Goal: Transaction & Acquisition: Purchase product/service

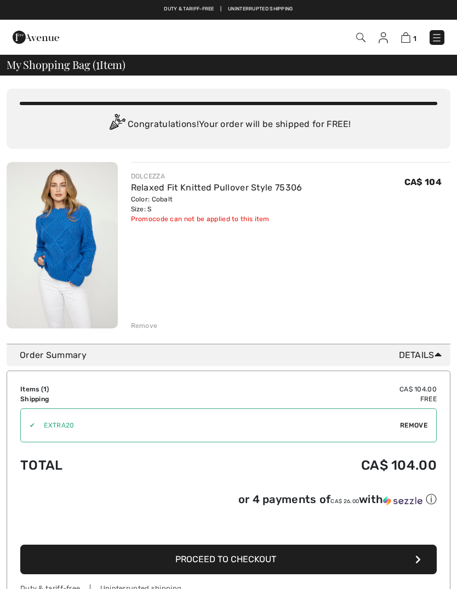
click at [387, 39] on img at bounding box center [382, 37] width 9 height 11
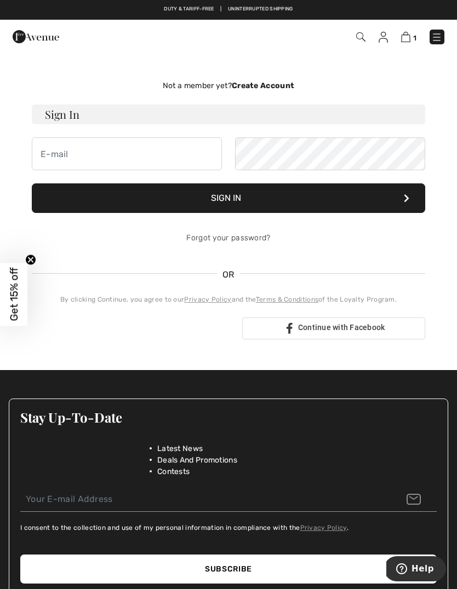
click at [147, 120] on h3 "Sign In" at bounding box center [228, 115] width 393 height 20
click at [125, 119] on h3 "Sign In" at bounding box center [228, 115] width 393 height 20
click at [122, 155] on input "email" at bounding box center [127, 153] width 190 height 33
type input "[EMAIL_ADDRESS][DOMAIN_NAME]"
click at [243, 200] on button "Sign In" at bounding box center [228, 198] width 393 height 30
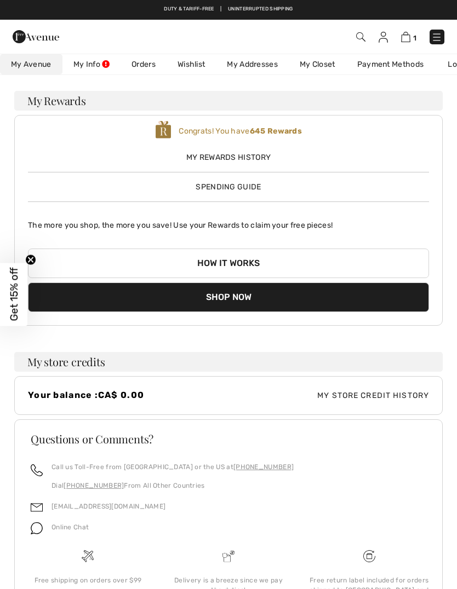
scroll to position [44, 0]
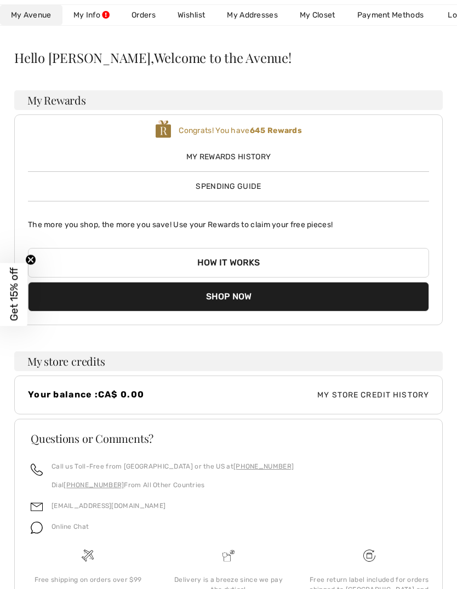
click at [239, 292] on button "Shop Now" at bounding box center [228, 297] width 401 height 30
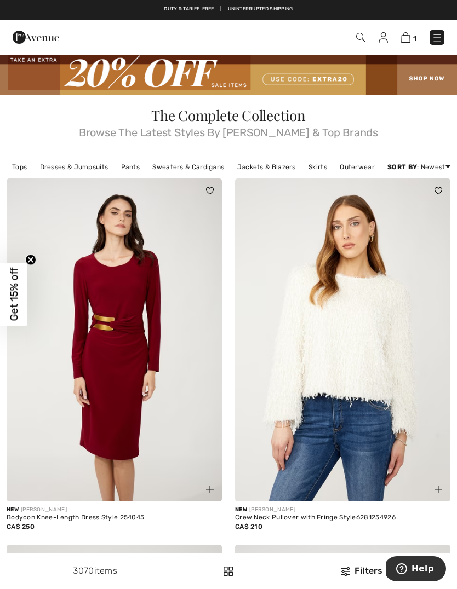
click at [410, 39] on img at bounding box center [405, 37] width 9 height 10
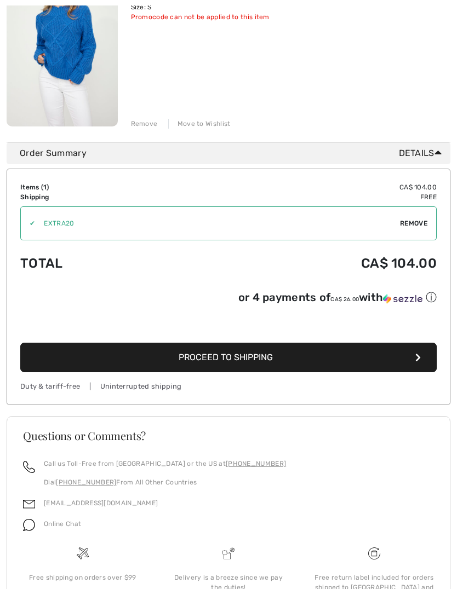
scroll to position [225, 0]
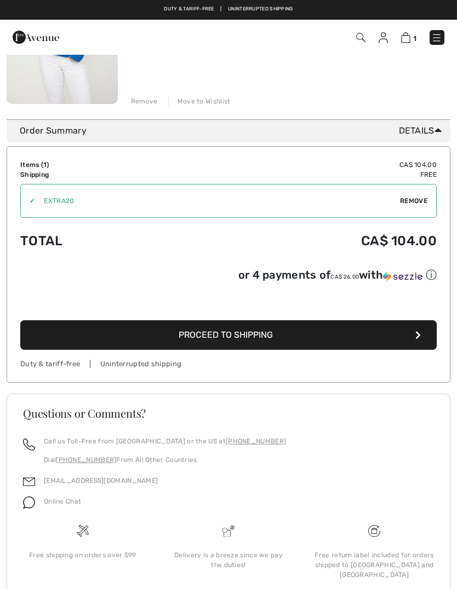
click at [251, 340] on span "Proceed to Shipping" at bounding box center [226, 335] width 94 height 10
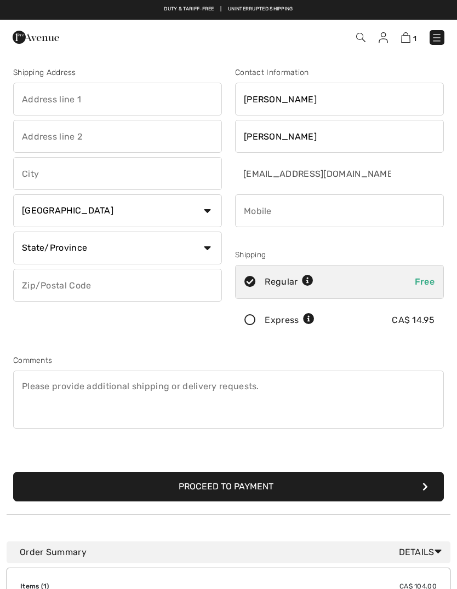
click at [153, 102] on input "text" at bounding box center [117, 99] width 209 height 33
type input "38 25515 TWP 511A"
type input "[GEOGRAPHIC_DATA]"
select select "AB"
type input "T7Y1A8"
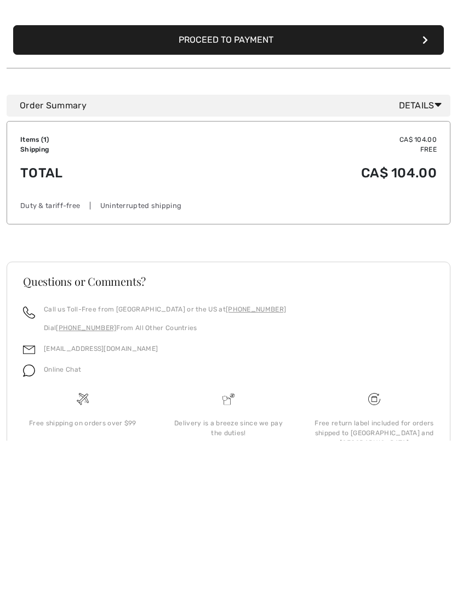
scroll to position [303, 0]
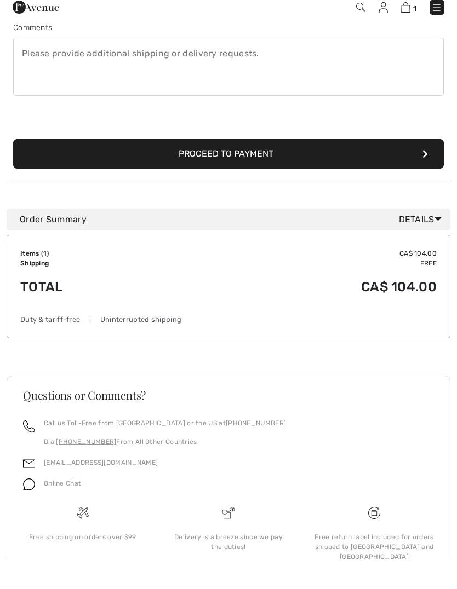
click at [257, 169] on button "Proceed to Payment" at bounding box center [228, 184] width 431 height 30
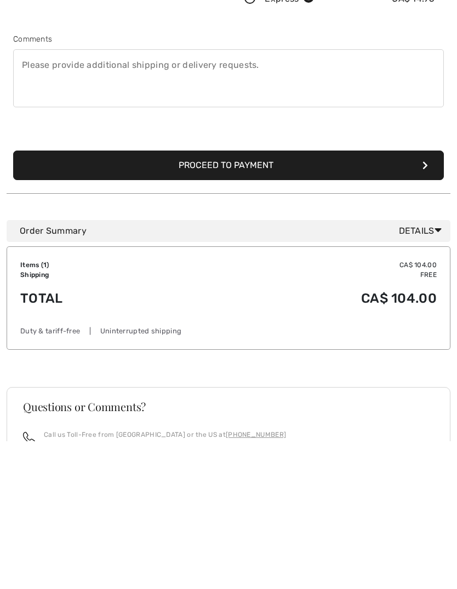
scroll to position [116, 0]
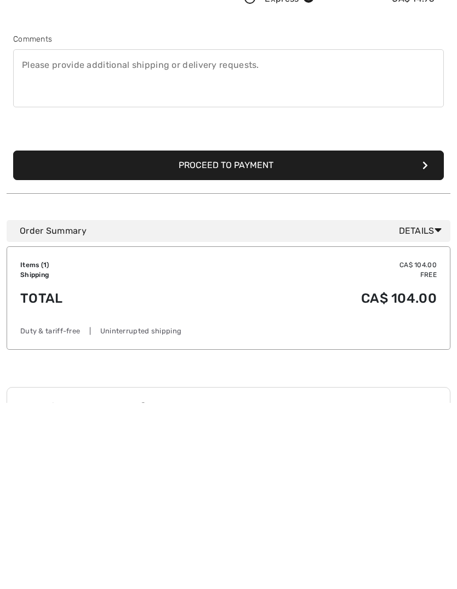
click at [307, 81] on input "phone" at bounding box center [339, 64] width 209 height 33
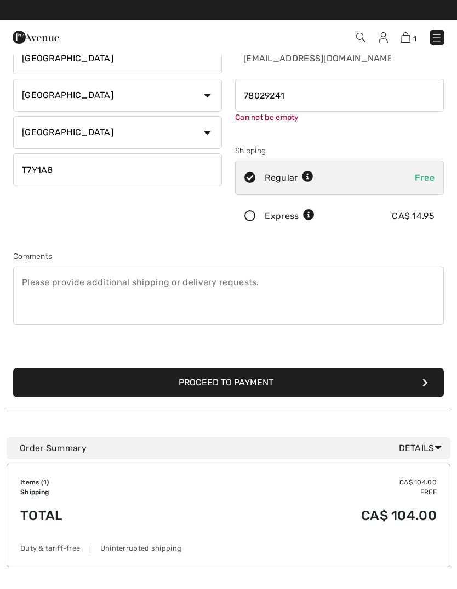
type input "7802924161"
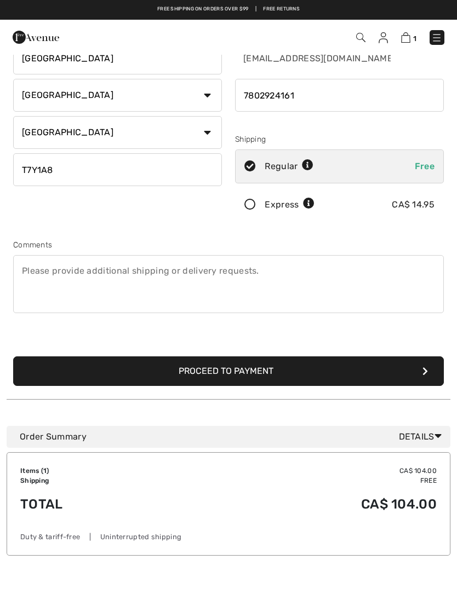
click at [248, 373] on button "Proceed to Payment" at bounding box center [228, 372] width 431 height 30
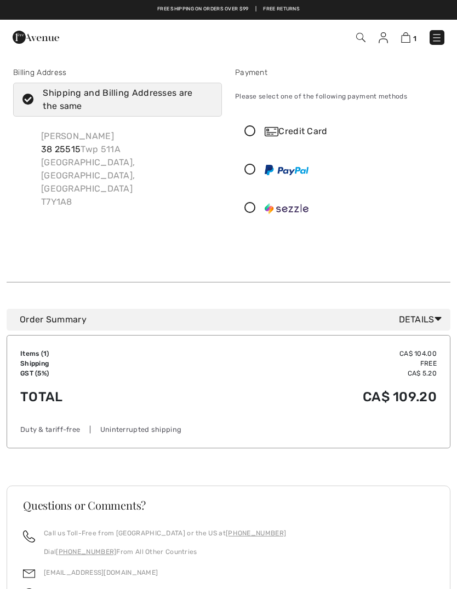
click at [257, 135] on icon at bounding box center [250, 132] width 29 height 12
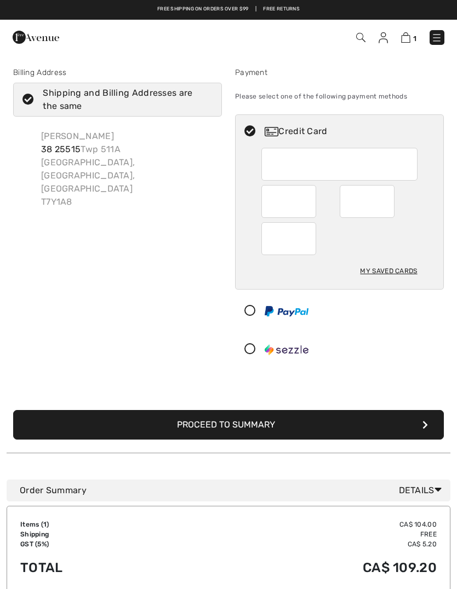
click at [309, 245] on div at bounding box center [288, 238] width 55 height 33
click at [174, 374] on div "Billing Address Shipping and Billing Addresses are the same [PERSON_NAME] [STRE…" at bounding box center [229, 247] width 444 height 412
click at [389, 205] on div at bounding box center [367, 201] width 55 height 33
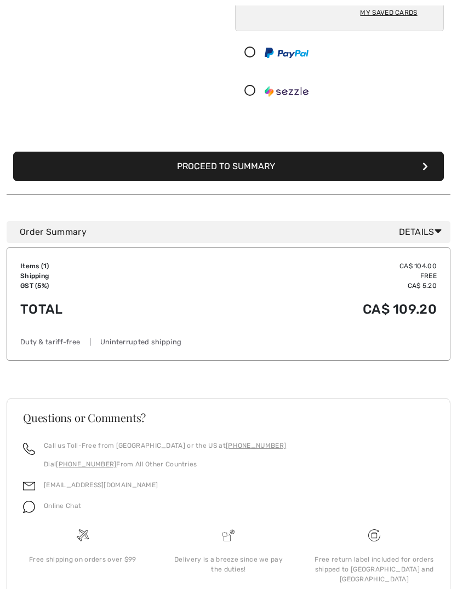
scroll to position [259, 0]
click at [419, 168] on button "Proceed to Summary" at bounding box center [228, 167] width 431 height 30
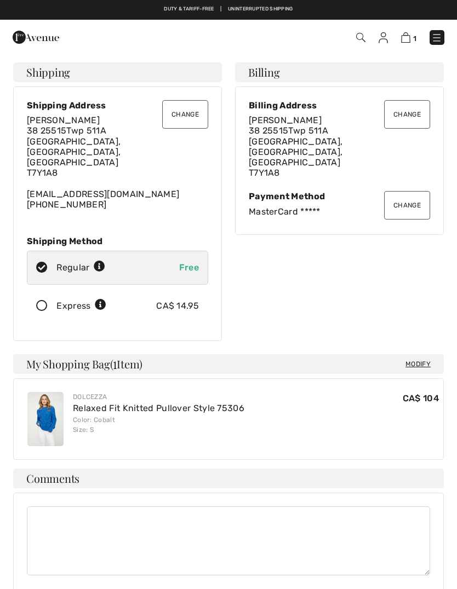
checkbox input "true"
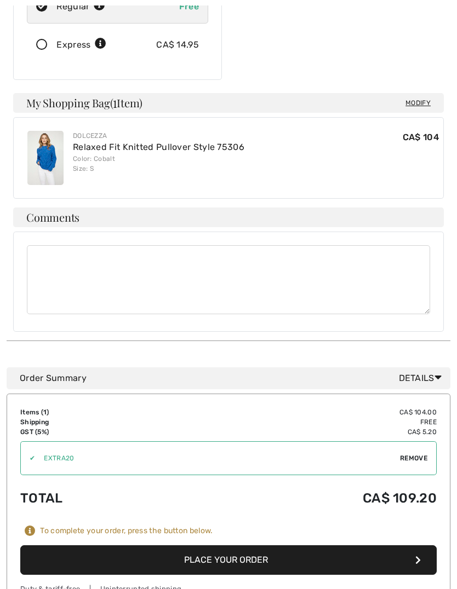
scroll to position [261, 0]
click at [233, 546] on button "Place Your Order" at bounding box center [228, 561] width 416 height 30
